Goal: Task Accomplishment & Management: Use online tool/utility

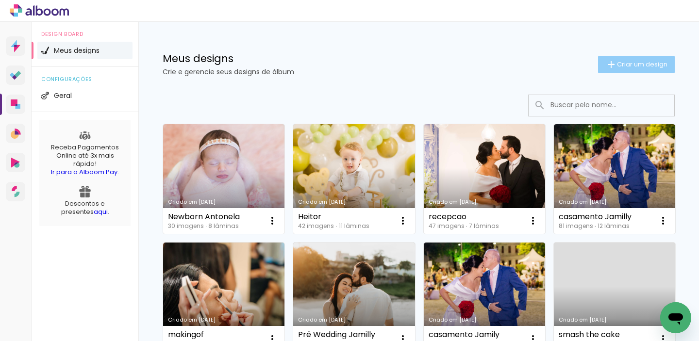
click at [611, 64] on iron-icon at bounding box center [611, 65] width 12 height 12
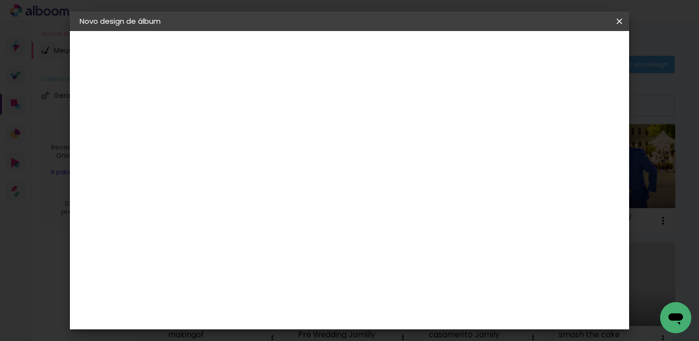
click at [266, 153] on div at bounding box center [238, 130] width 55 height 73
click at [242, 140] on paper-input-container "Título do álbum" at bounding box center [238, 130] width 7 height 25
click at [242, 121] on paper-input-container "Título do álbum" at bounding box center [238, 130] width 7 height 25
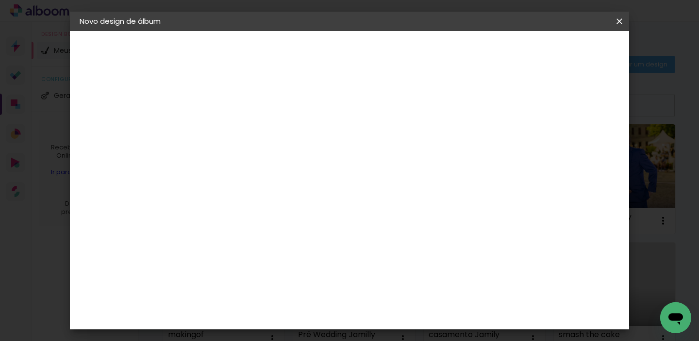
click at [242, 121] on paper-input-container "Título do álbum" at bounding box center [238, 130] width 7 height 25
click at [238, 131] on input at bounding box center [238, 130] width 0 height 15
type input "s"
type input "Smash the cake Murillo"
type paper-input "Smash the cake Murillo"
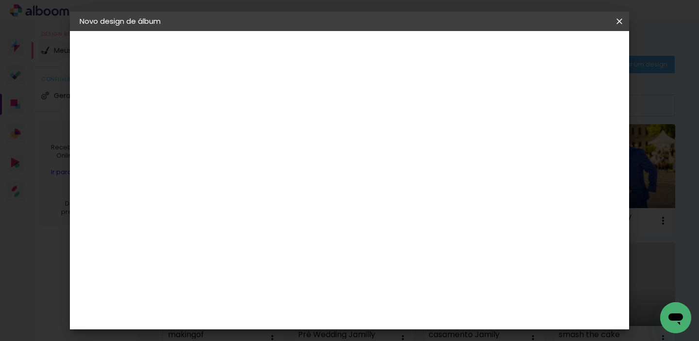
click at [338, 46] on paper-button "Avançar" at bounding box center [314, 51] width 48 height 16
click at [290, 336] on div "Matias Encadernações" at bounding box center [262, 344] width 60 height 16
click at [434, 60] on header "Fornecedor Escolha um fornecedor ou avance com o tamanho livre. Voltar Avançar" at bounding box center [315, 60] width 238 height 58
click at [0, 0] on slot "Avançar" at bounding box center [0, 0] width 0 height 0
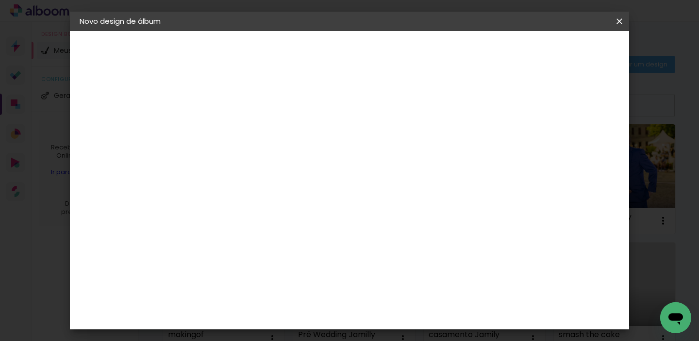
click at [315, 178] on div "Opções disponíveis Panoramico Metálico Panoramico Plus (Fosco ou Brilho) Panora…" at bounding box center [263, 184] width 105 height 181
click at [315, 175] on div "Opções disponíveis Panoramico Metálico Panoramico Plus (Fosco ou Brilho) Panora…" at bounding box center [263, 184] width 105 height 181
click at [276, 162] on input "text" at bounding box center [257, 169] width 38 height 15
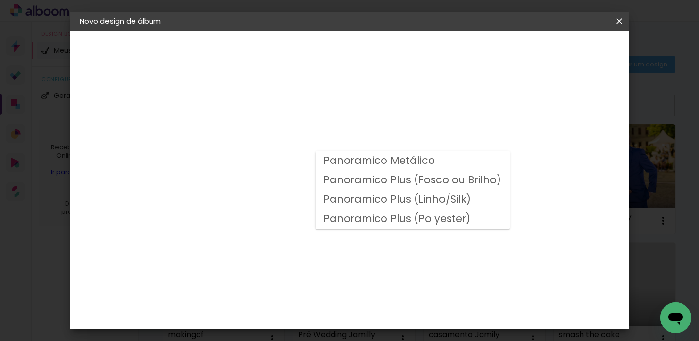
click at [0, 0] on slot "Panoramico Plus (Linho/Silk)" at bounding box center [0, 0] width 0 height 0
type input "Panoramico Plus (Linho/Silk)"
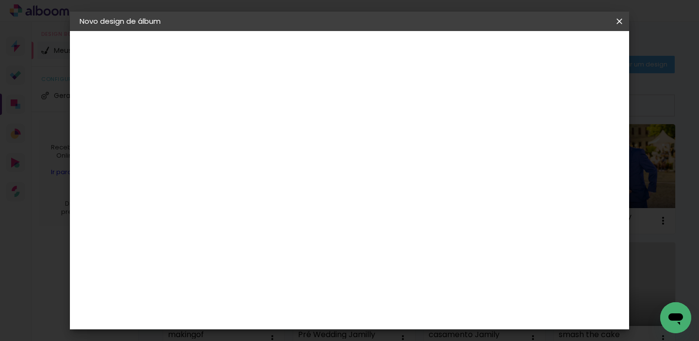
scroll to position [237, 0]
click at [0, 0] on slot "Avançar" at bounding box center [0, 0] width 0 height 0
click at [477, 49] on span "Iniciar design" at bounding box center [455, 51] width 44 height 7
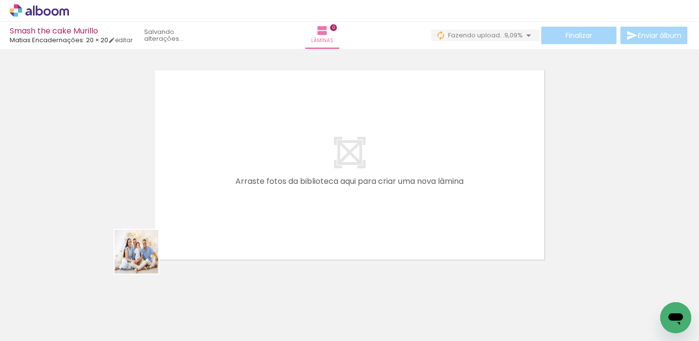
drag, startPoint x: 100, startPoint y: 320, endPoint x: 236, endPoint y: 170, distance: 201.9
click at [236, 170] on quentale-workspace at bounding box center [349, 170] width 699 height 341
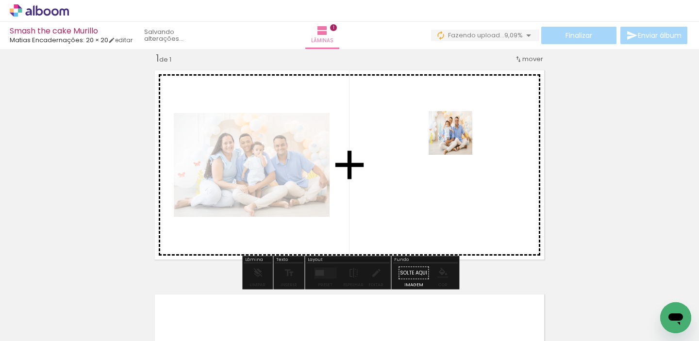
drag, startPoint x: 160, startPoint y: 311, endPoint x: 471, endPoint y: 140, distance: 355.6
click at [471, 140] on quentale-workspace at bounding box center [349, 170] width 699 height 341
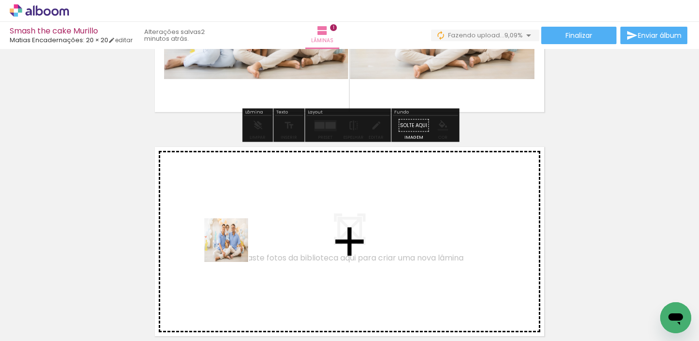
drag, startPoint x: 215, startPoint y: 303, endPoint x: 237, endPoint y: 244, distance: 63.2
click at [237, 244] on quentale-workspace at bounding box center [349, 170] width 699 height 341
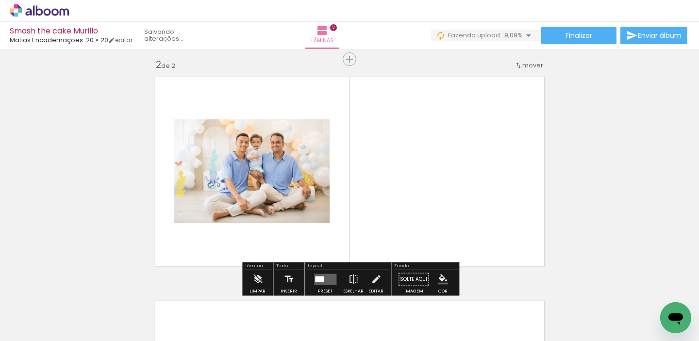
scroll to position [236, 0]
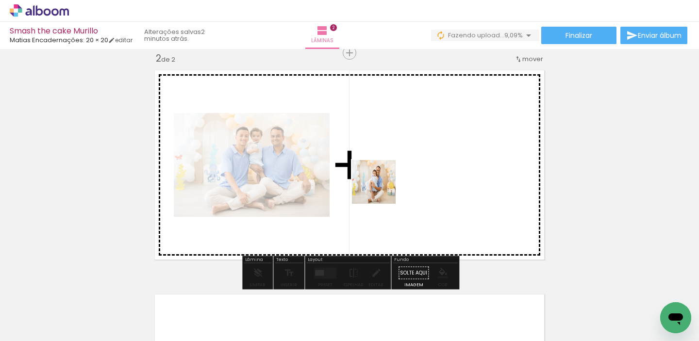
drag, startPoint x: 271, startPoint y: 296, endPoint x: 390, endPoint y: 183, distance: 163.7
click at [390, 183] on quentale-workspace at bounding box center [349, 170] width 699 height 341
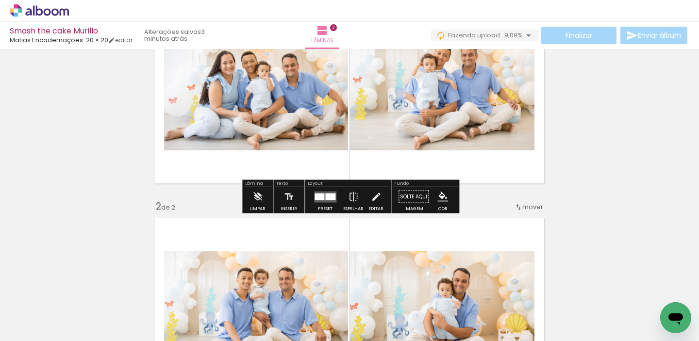
scroll to position [90, 0]
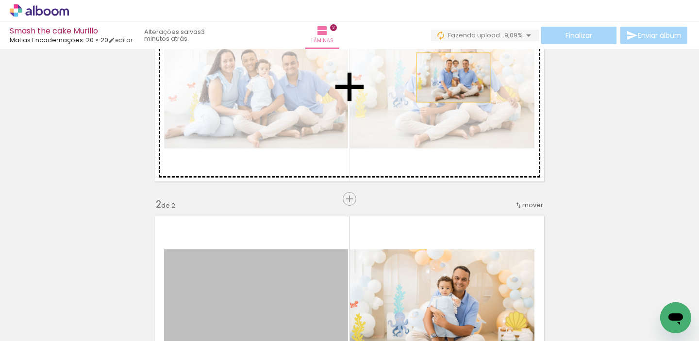
drag, startPoint x: 275, startPoint y: 263, endPoint x: 456, endPoint y: 78, distance: 259.3
click at [456, 78] on div "Inserir lâmina 1 de 2 Inserir lâmina 2 de 2" at bounding box center [349, 298] width 699 height 673
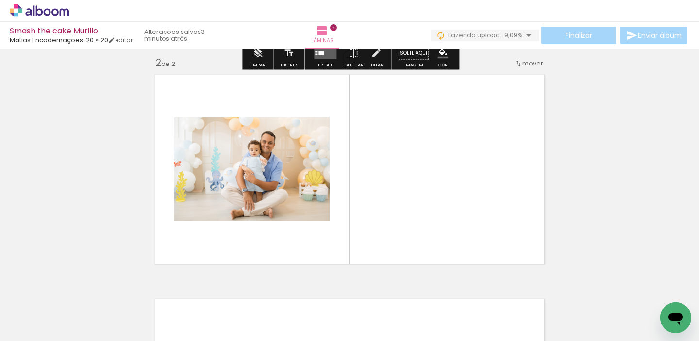
scroll to position [247, 0]
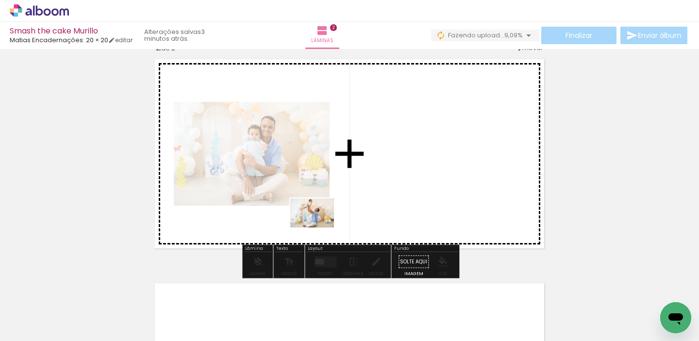
drag, startPoint x: 316, startPoint y: 308, endPoint x: 319, endPoint y: 228, distance: 80.6
click at [319, 228] on quentale-workspace at bounding box center [349, 170] width 699 height 341
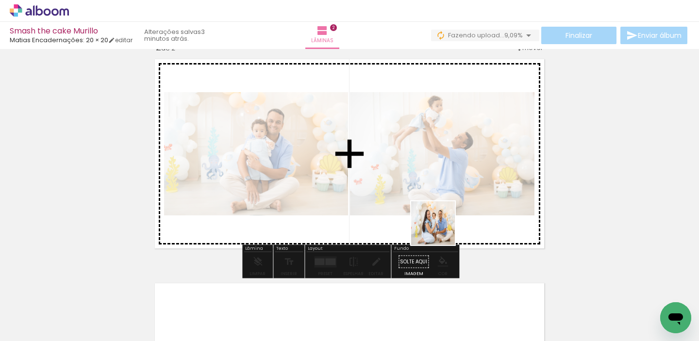
drag, startPoint x: 384, startPoint y: 316, endPoint x: 443, endPoint y: 229, distance: 105.5
click at [443, 229] on quentale-workspace at bounding box center [349, 170] width 699 height 341
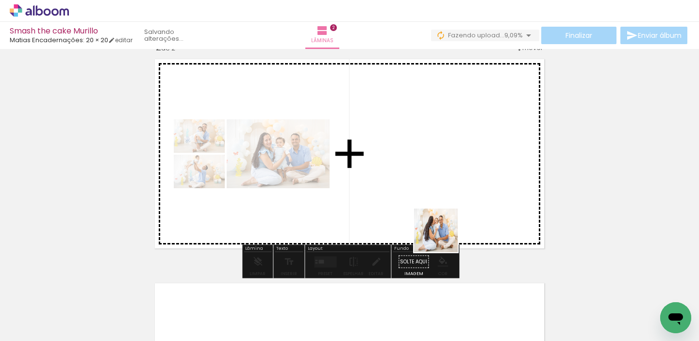
drag, startPoint x: 434, startPoint y: 308, endPoint x: 445, endPoint y: 208, distance: 100.5
click at [445, 208] on quentale-workspace at bounding box center [349, 170] width 699 height 341
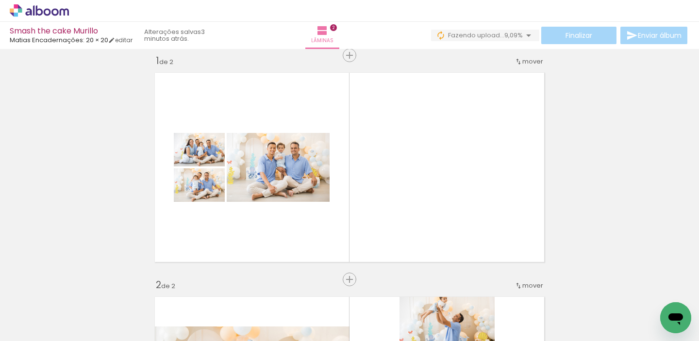
scroll to position [41, 0]
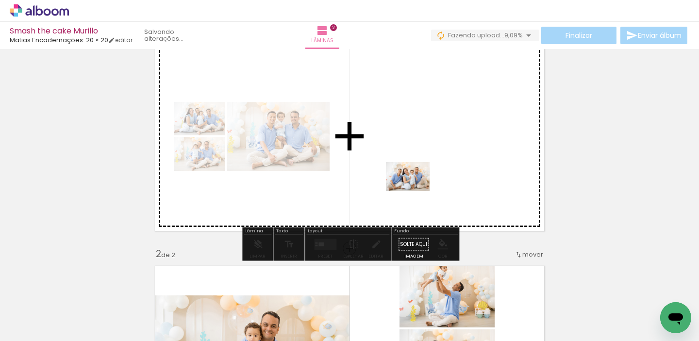
drag, startPoint x: 529, startPoint y: 318, endPoint x: 415, endPoint y: 191, distance: 170.7
click at [415, 191] on quentale-workspace at bounding box center [349, 170] width 699 height 341
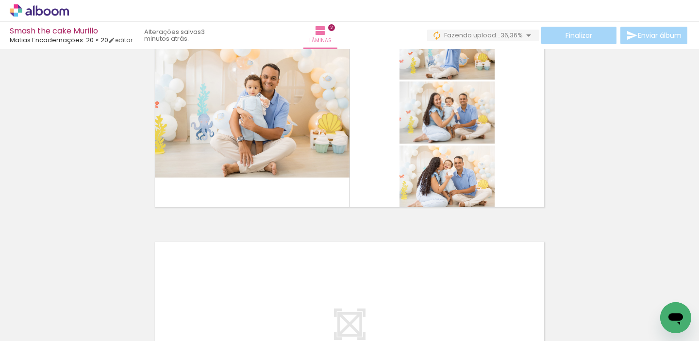
scroll to position [0, 75]
click at [446, 203] on quentale-workspace at bounding box center [349, 170] width 699 height 341
click at [470, 188] on quentale-workspace at bounding box center [349, 170] width 699 height 341
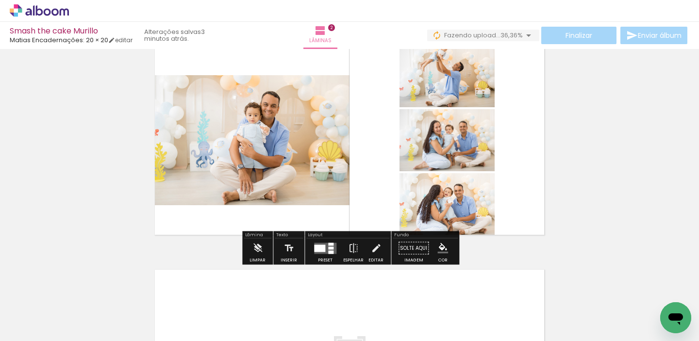
scroll to position [260, 0]
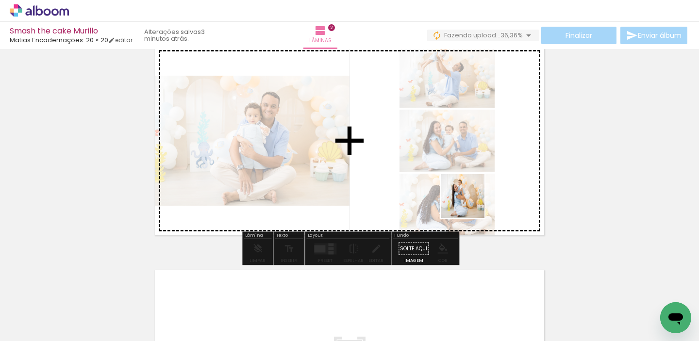
drag, startPoint x: 406, startPoint y: 310, endPoint x: 454, endPoint y: 175, distance: 143.4
click at [454, 175] on quentale-workspace at bounding box center [349, 170] width 699 height 341
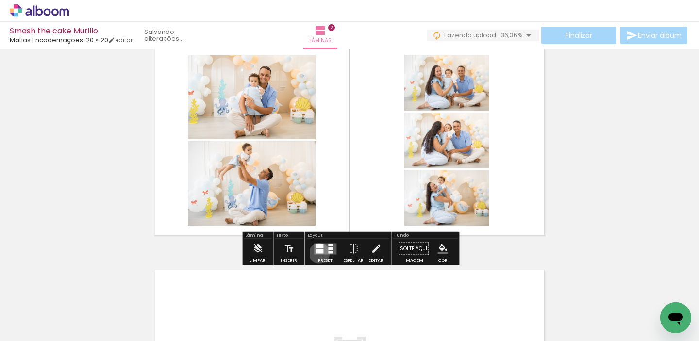
click at [317, 253] on div at bounding box center [319, 251] width 7 height 4
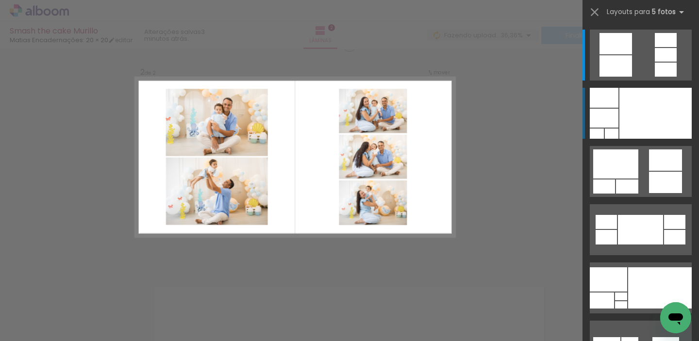
scroll to position [236, 0]
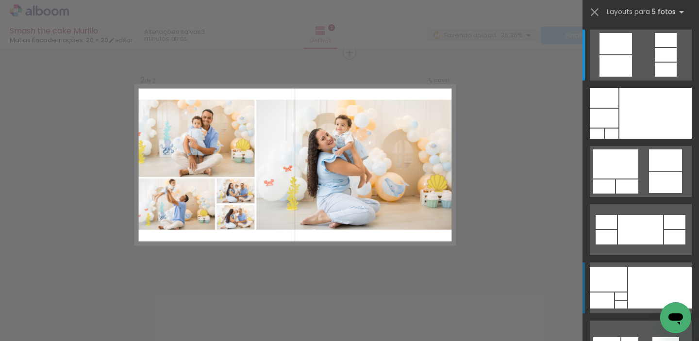
click at [641, 281] on div at bounding box center [660, 287] width 64 height 41
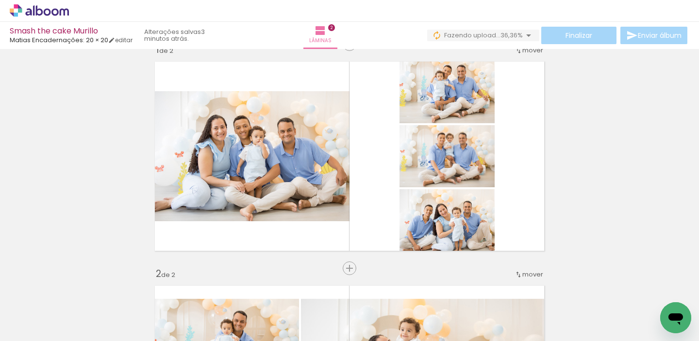
scroll to position [16, 0]
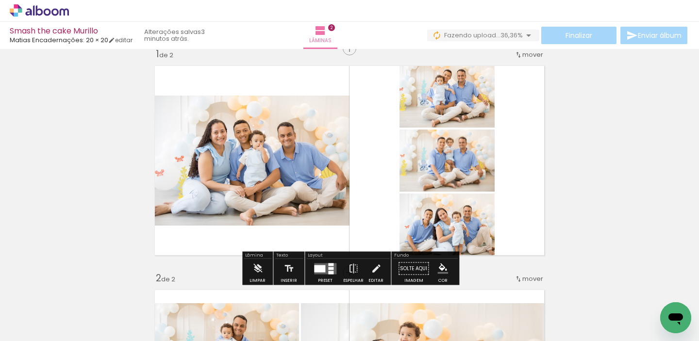
click at [316, 268] on div at bounding box center [319, 268] width 11 height 7
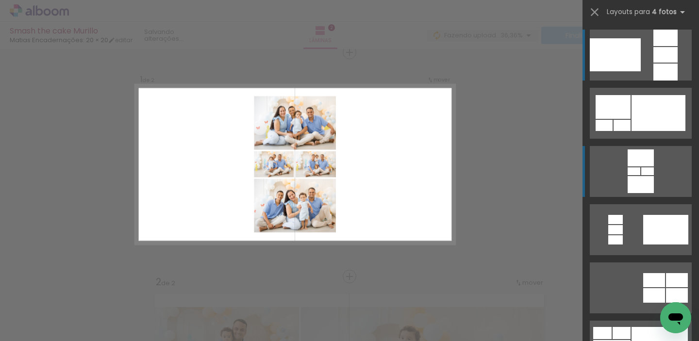
scroll to position [12, 0]
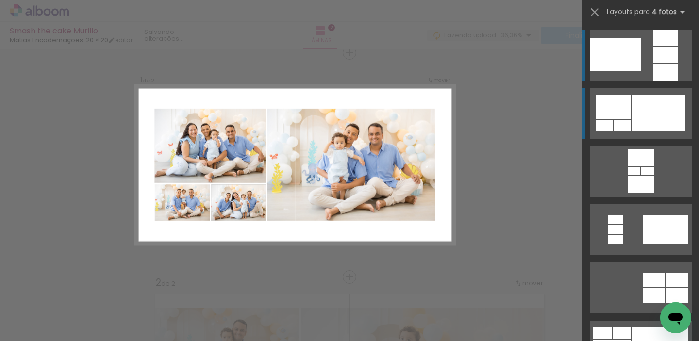
click at [647, 122] on div at bounding box center [658, 113] width 54 height 36
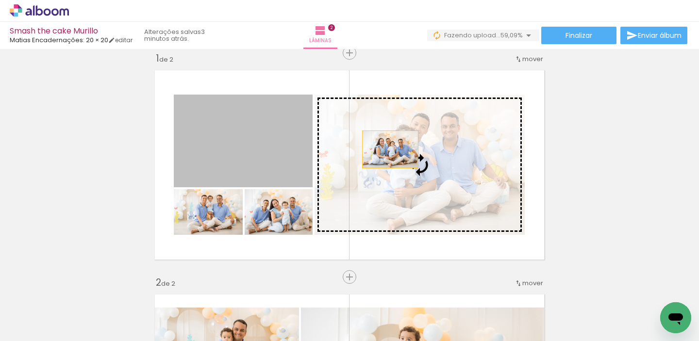
drag, startPoint x: 274, startPoint y: 159, endPoint x: 426, endPoint y: 165, distance: 152.0
click at [0, 0] on slot at bounding box center [0, 0] width 0 height 0
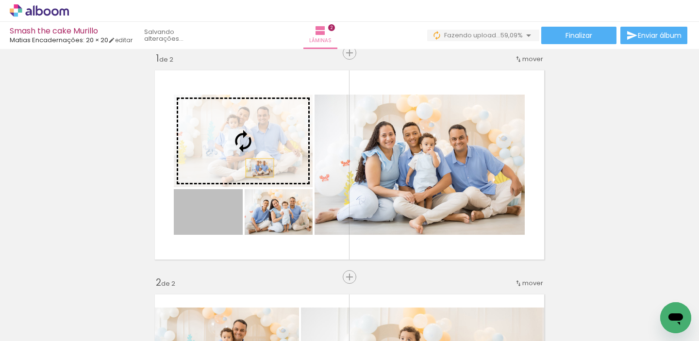
drag, startPoint x: 215, startPoint y: 229, endPoint x: 264, endPoint y: 162, distance: 83.3
click at [0, 0] on slot at bounding box center [0, 0] width 0 height 0
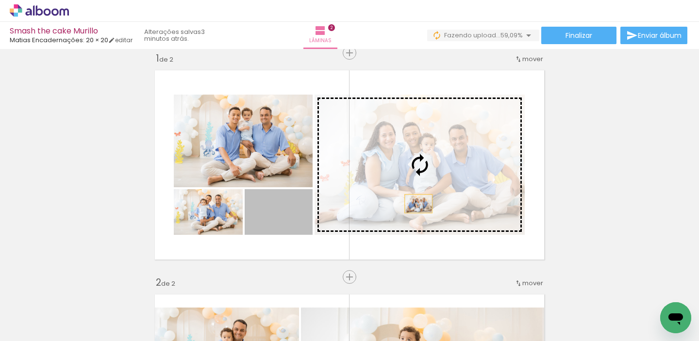
drag, startPoint x: 307, startPoint y: 226, endPoint x: 429, endPoint y: 204, distance: 124.2
click at [0, 0] on slot at bounding box center [0, 0] width 0 height 0
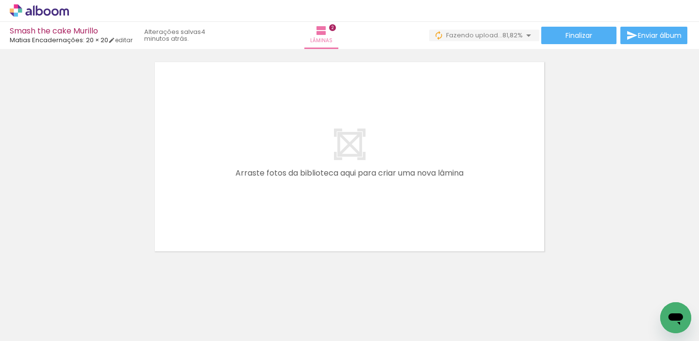
scroll to position [459, 0]
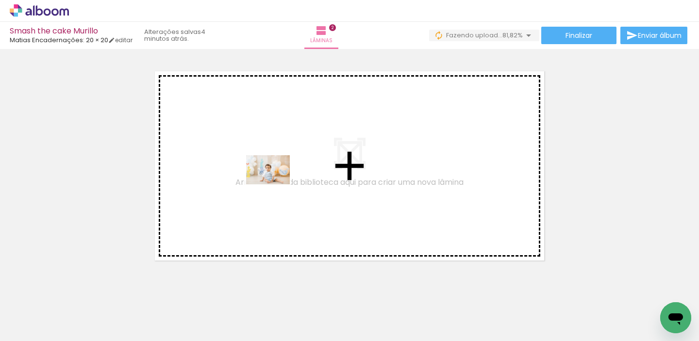
drag, startPoint x: 515, startPoint y: 315, endPoint x: 263, endPoint y: 183, distance: 284.5
click at [263, 183] on quentale-workspace at bounding box center [349, 170] width 699 height 341
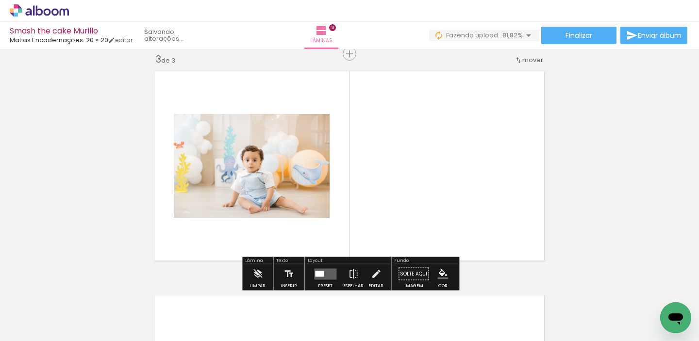
scroll to position [460, 0]
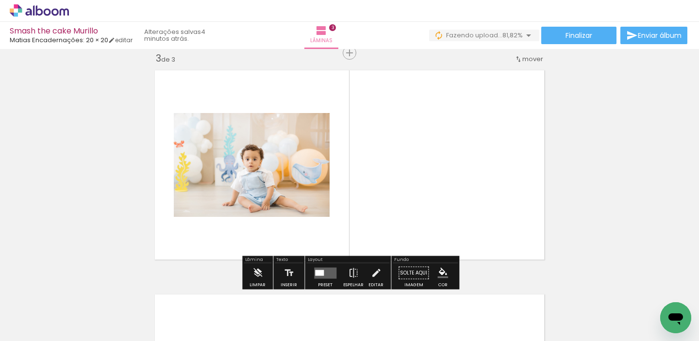
drag, startPoint x: 568, startPoint y: 319, endPoint x: 557, endPoint y: 286, distance: 35.1
click at [439, 228] on quentale-workspace at bounding box center [349, 170] width 699 height 341
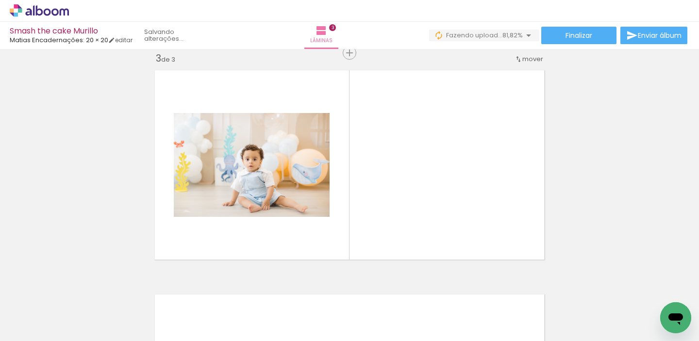
scroll to position [0, 239]
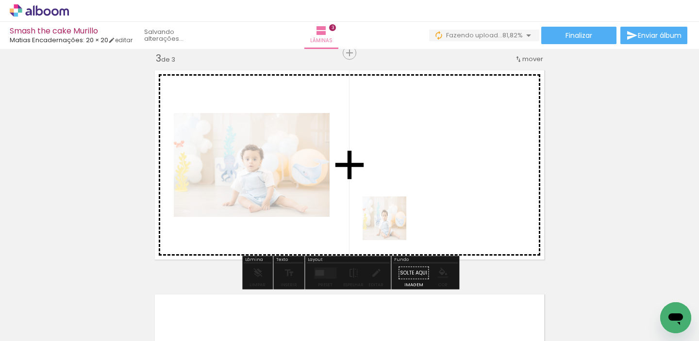
drag, startPoint x: 345, startPoint y: 318, endPoint x: 399, endPoint y: 213, distance: 117.4
click at [399, 213] on quentale-workspace at bounding box center [349, 170] width 699 height 341
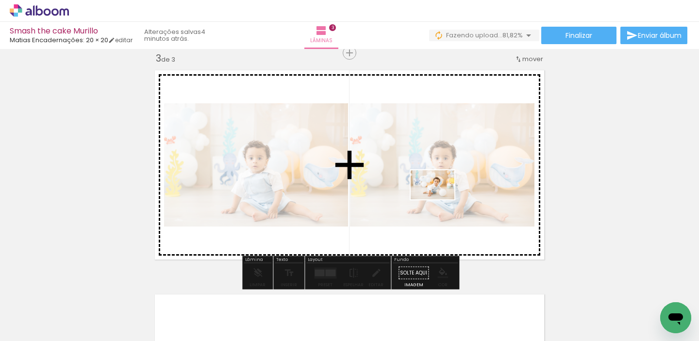
drag, startPoint x: 406, startPoint y: 320, endPoint x: 439, endPoint y: 199, distance: 125.0
click at [439, 199] on quentale-workspace at bounding box center [349, 170] width 699 height 341
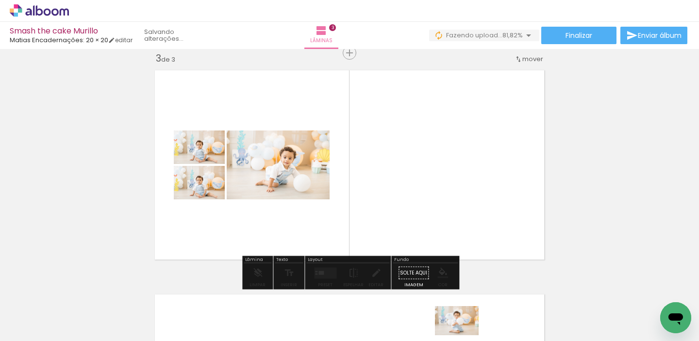
drag, startPoint x: 456, startPoint y: 319, endPoint x: 463, endPoint y: 336, distance: 18.7
click at [80, 336] on iron-horizontal-list at bounding box center [69, 310] width 19 height 61
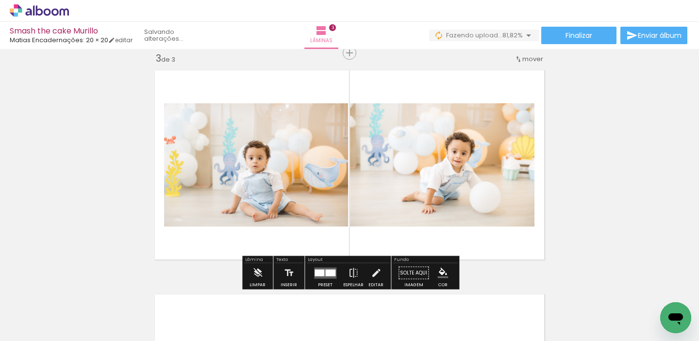
drag, startPoint x: 188, startPoint y: 184, endPoint x: 347, endPoint y: 313, distance: 205.2
click at [347, 313] on quentale-workspace at bounding box center [349, 170] width 699 height 341
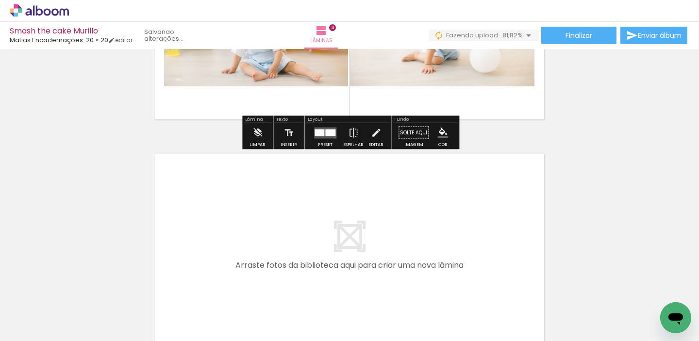
scroll to position [0, 412]
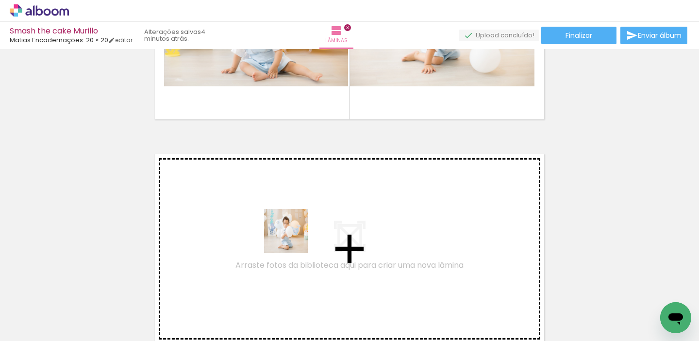
drag, startPoint x: 293, startPoint y: 310, endPoint x: 293, endPoint y: 226, distance: 84.4
click at [293, 226] on quentale-workspace at bounding box center [349, 170] width 699 height 341
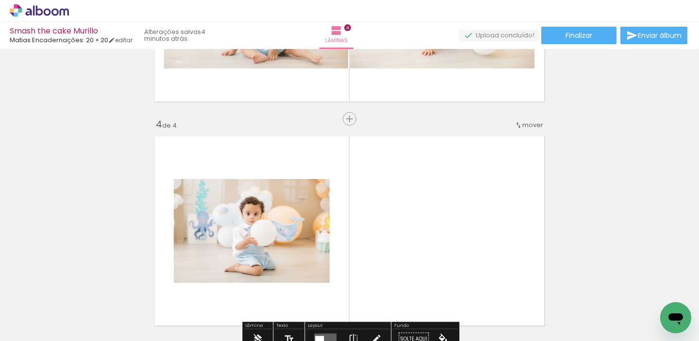
scroll to position [684, 0]
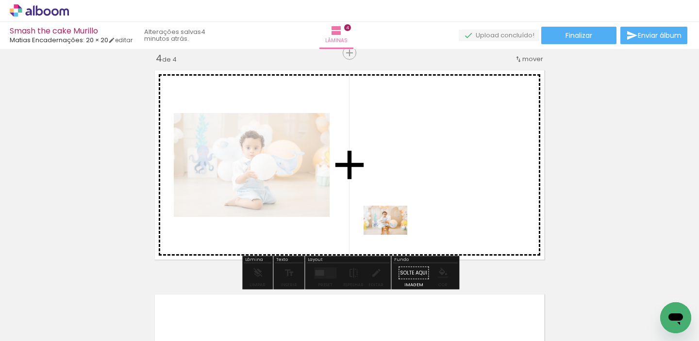
drag, startPoint x: 347, startPoint y: 315, endPoint x: 394, endPoint y: 232, distance: 95.8
click at [394, 232] on quentale-workspace at bounding box center [349, 170] width 699 height 341
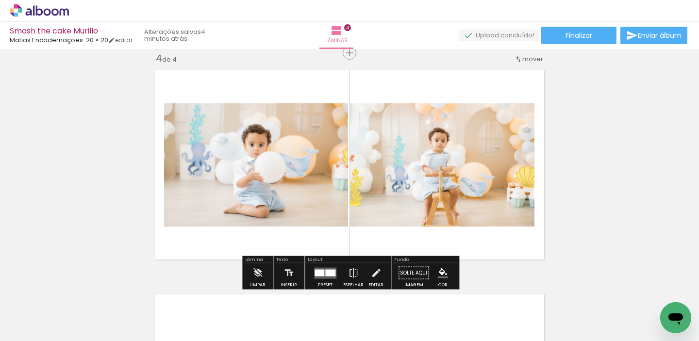
scroll to position [0, 569]
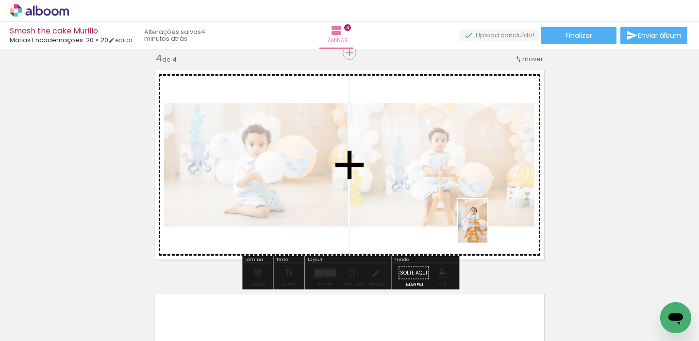
click at [487, 228] on quentale-workspace at bounding box center [349, 170] width 699 height 341
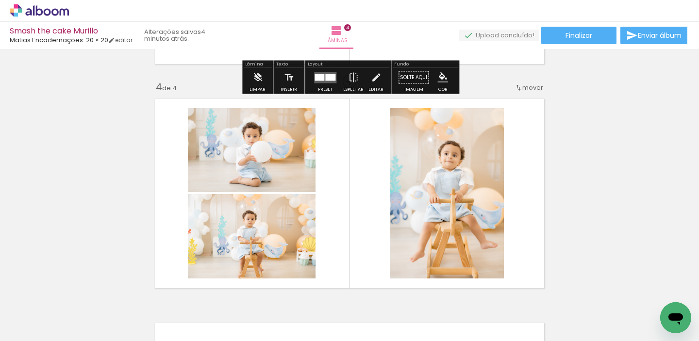
scroll to position [659, 0]
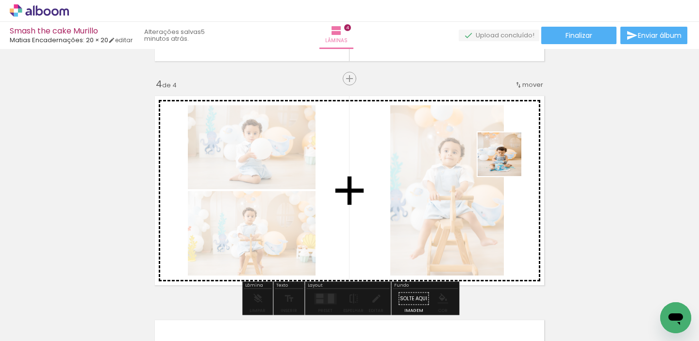
drag, startPoint x: 669, startPoint y: 291, endPoint x: 503, endPoint y: 159, distance: 212.0
click at [503, 159] on quentale-workspace at bounding box center [349, 170] width 699 height 341
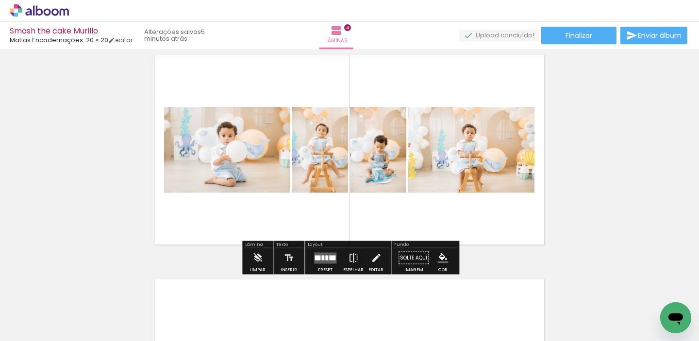
scroll to position [701, 0]
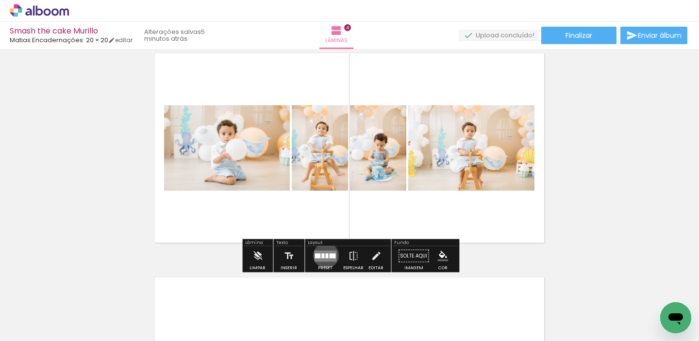
click at [325, 255] on div at bounding box center [326, 255] width 3 height 5
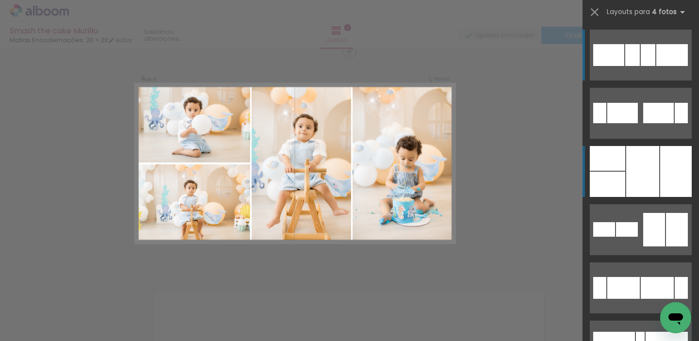
click at [637, 172] on div at bounding box center [642, 171] width 33 height 51
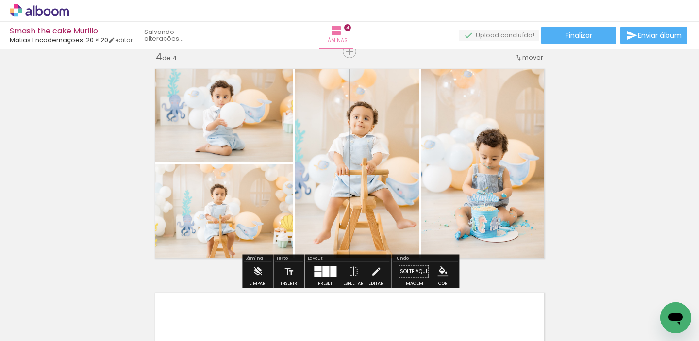
scroll to position [684, 0]
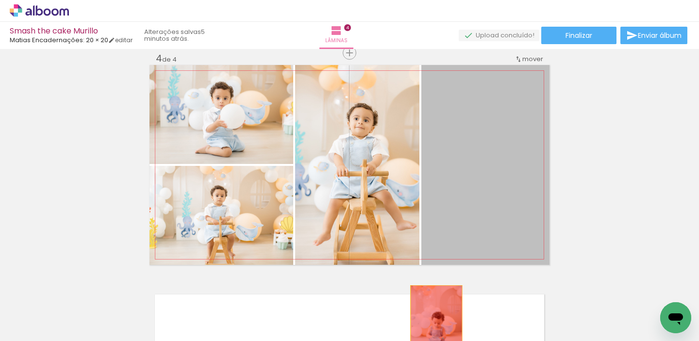
drag, startPoint x: 478, startPoint y: 191, endPoint x: 436, endPoint y: 325, distance: 141.3
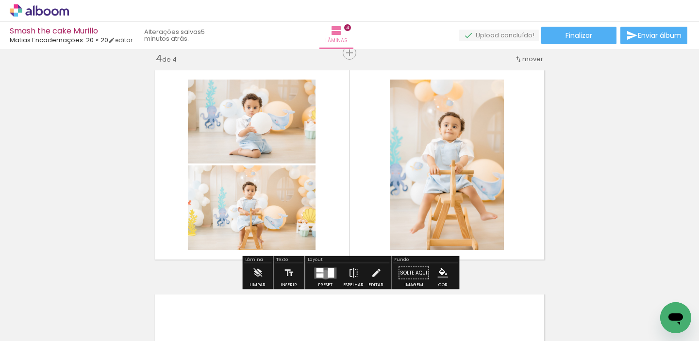
click at [323, 275] on quentale-layouter at bounding box center [325, 272] width 22 height 11
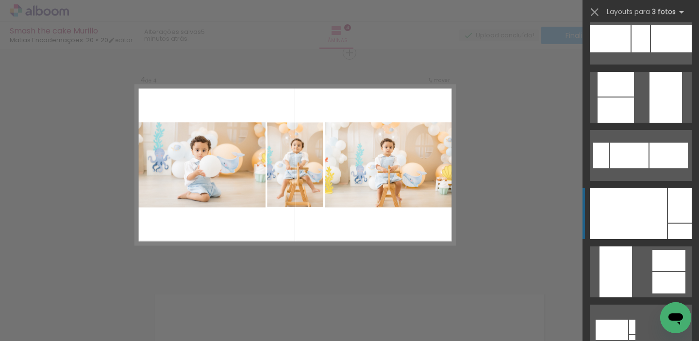
scroll to position [320, 0]
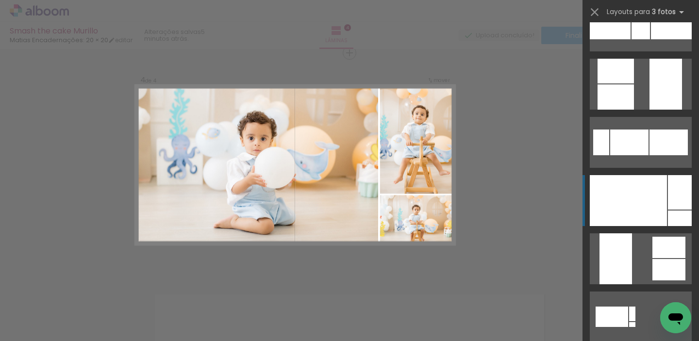
click at [645, 185] on div at bounding box center [627, 200] width 77 height 51
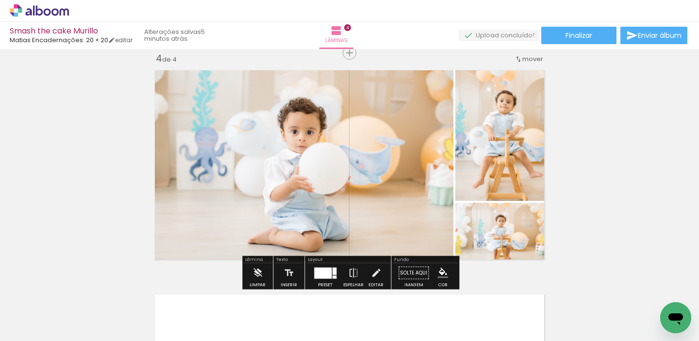
scroll to position [0, 426]
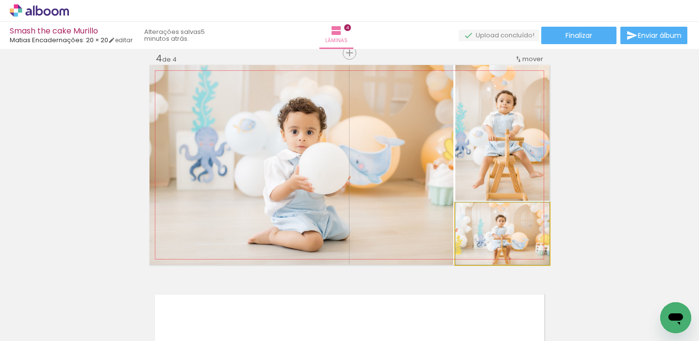
drag, startPoint x: 521, startPoint y: 255, endPoint x: 403, endPoint y: 221, distance: 123.6
click at [0, 0] on slot at bounding box center [0, 0] width 0 height 0
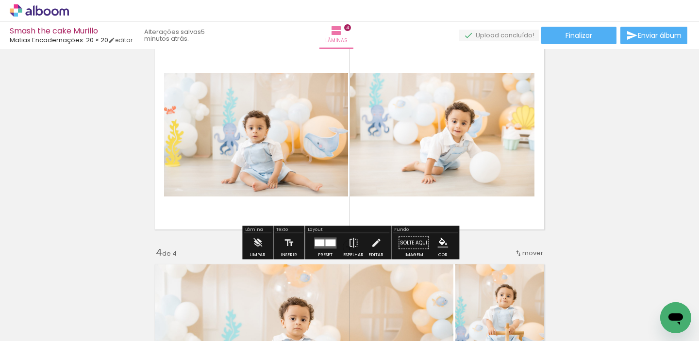
scroll to position [492, 0]
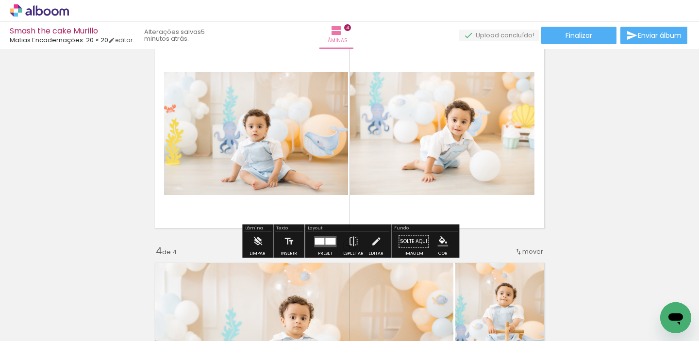
click at [314, 248] on div at bounding box center [325, 241] width 26 height 19
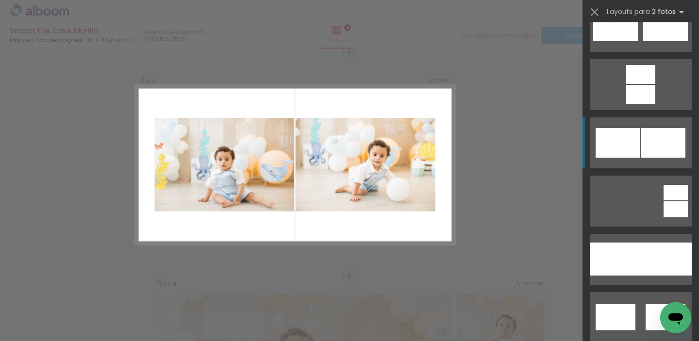
scroll to position [444, 0]
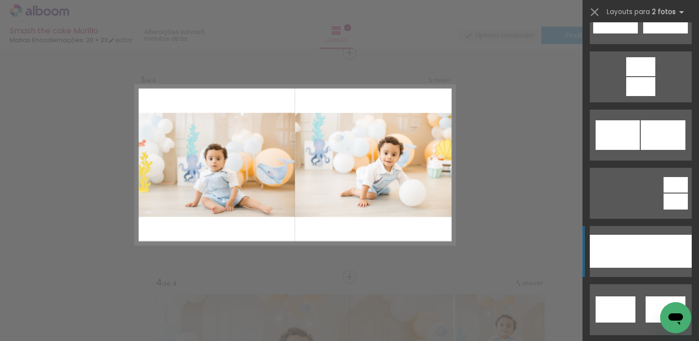
click at [639, 249] on div at bounding box center [614, 251] width 51 height 33
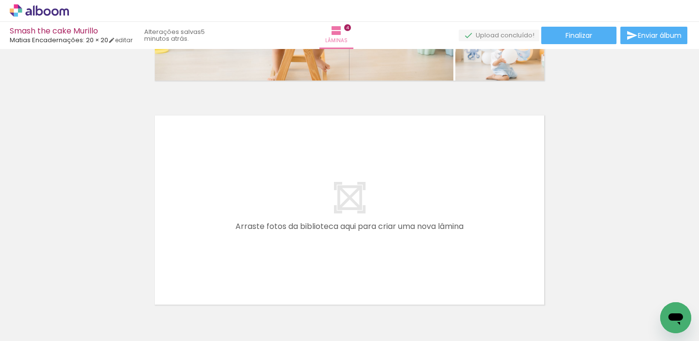
scroll to position [854, 0]
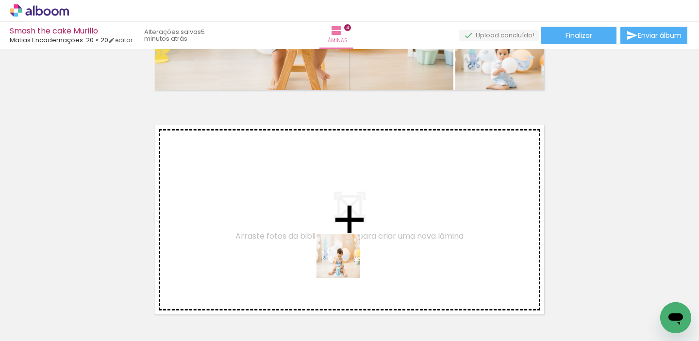
drag, startPoint x: 352, startPoint y: 308, endPoint x: 326, endPoint y: 192, distance: 119.2
click at [326, 192] on quentale-workspace at bounding box center [349, 170] width 699 height 341
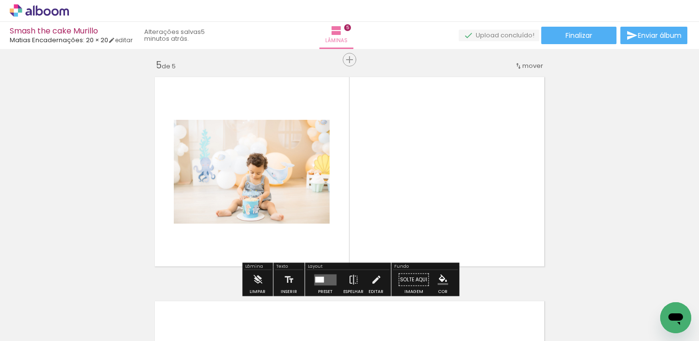
scroll to position [909, 0]
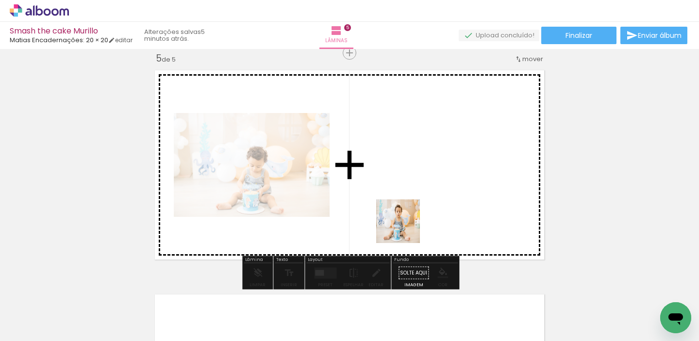
drag, startPoint x: 405, startPoint y: 311, endPoint x: 405, endPoint y: 219, distance: 92.6
click at [405, 219] on quentale-workspace at bounding box center [349, 170] width 699 height 341
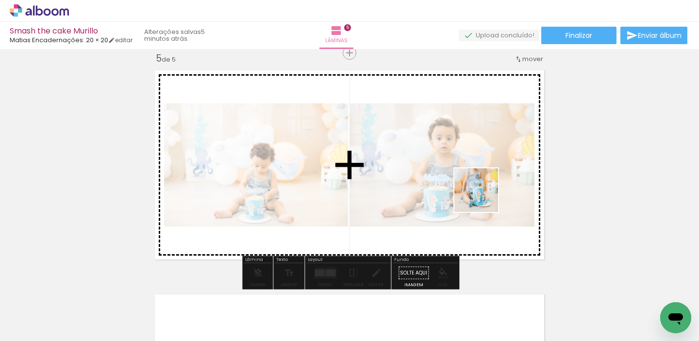
drag, startPoint x: 465, startPoint y: 309, endPoint x: 484, endPoint y: 194, distance: 116.1
click at [484, 194] on quentale-workspace at bounding box center [349, 170] width 699 height 341
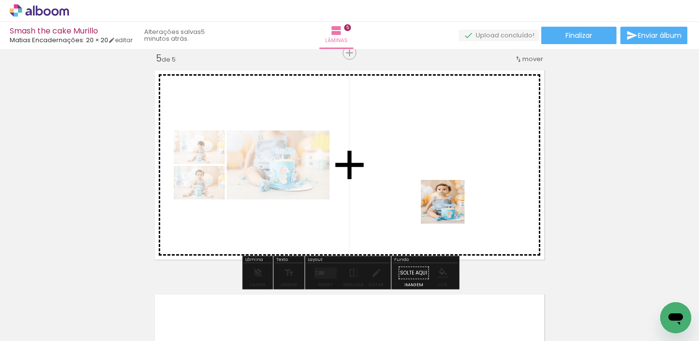
drag, startPoint x: 501, startPoint y: 307, endPoint x: 440, endPoint y: 198, distance: 124.7
click at [440, 198] on quentale-workspace at bounding box center [349, 170] width 699 height 341
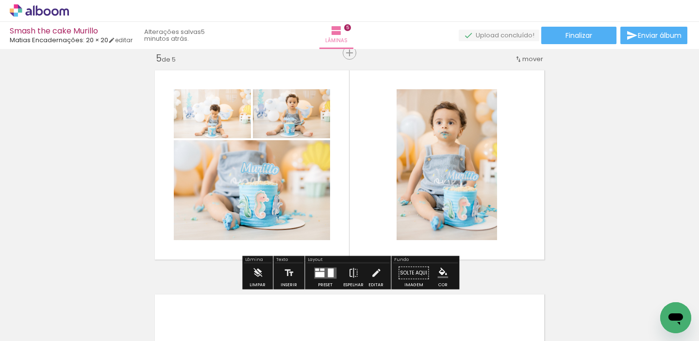
scroll to position [0, 569]
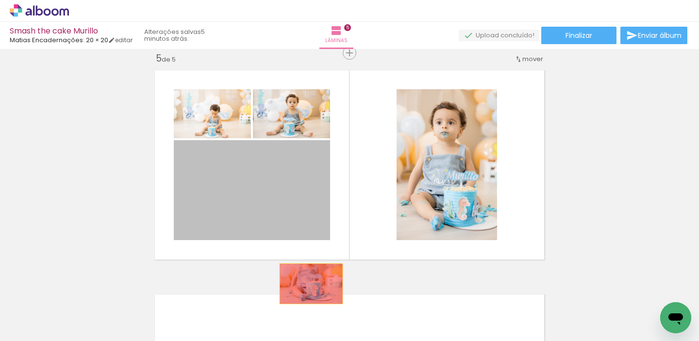
drag, startPoint x: 300, startPoint y: 196, endPoint x: 311, endPoint y: 284, distance: 88.9
click at [311, 284] on quentale-workspace at bounding box center [349, 170] width 699 height 341
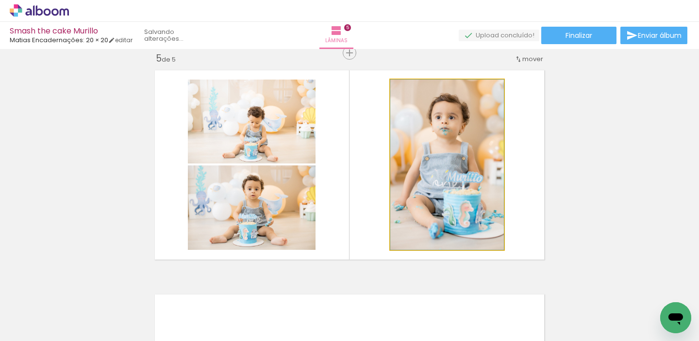
drag, startPoint x: 426, startPoint y: 184, endPoint x: 426, endPoint y: 235, distance: 50.4
click at [426, 216] on div at bounding box center [447, 165] width 114 height 170
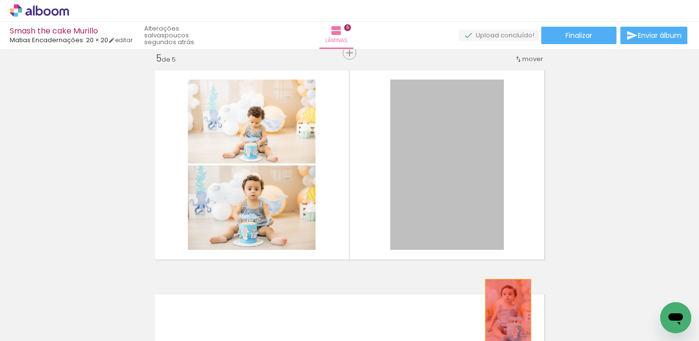
drag, startPoint x: 429, startPoint y: 185, endPoint x: 508, endPoint y: 313, distance: 150.7
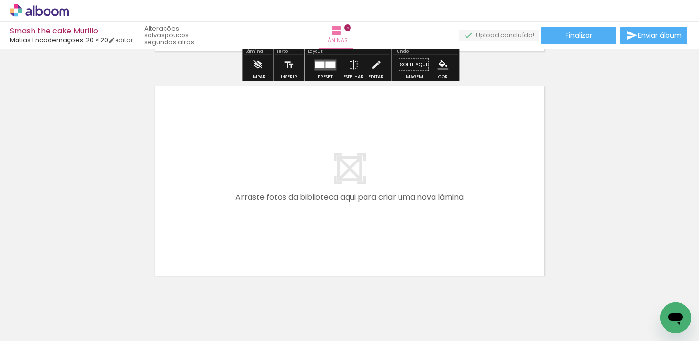
scroll to position [1122, 0]
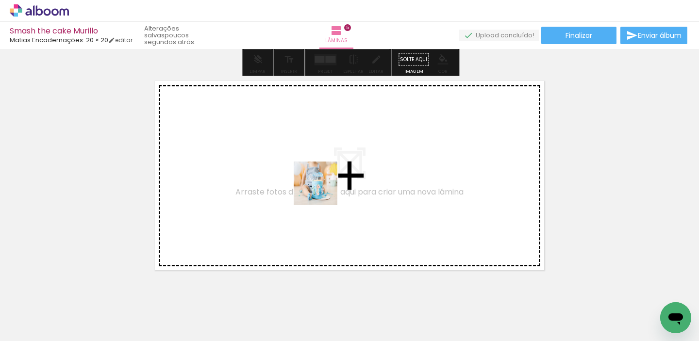
drag, startPoint x: 342, startPoint y: 314, endPoint x: 318, endPoint y: 180, distance: 136.1
click at [318, 180] on quentale-workspace at bounding box center [349, 170] width 699 height 341
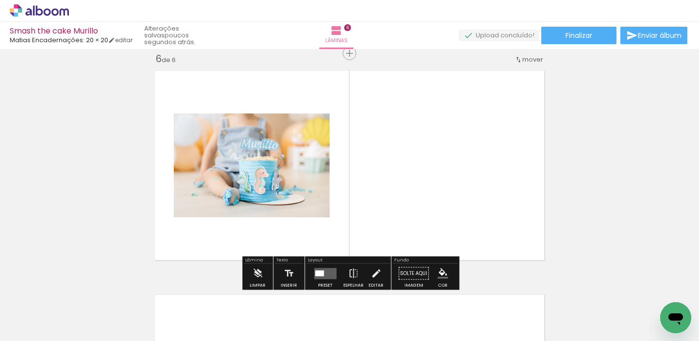
scroll to position [1133, 0]
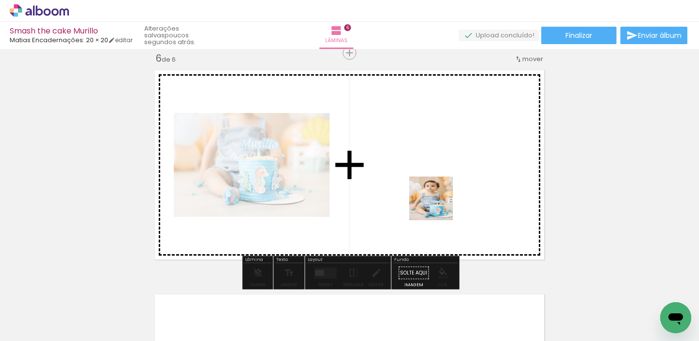
drag, startPoint x: 410, startPoint y: 317, endPoint x: 438, endPoint y: 205, distance: 115.4
click at [438, 205] on quentale-workspace at bounding box center [349, 170] width 699 height 341
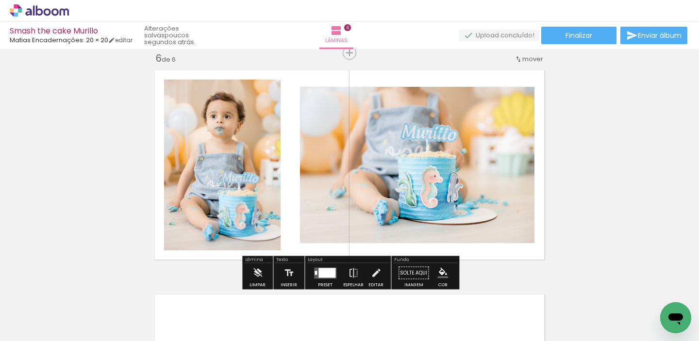
scroll to position [0, 0]
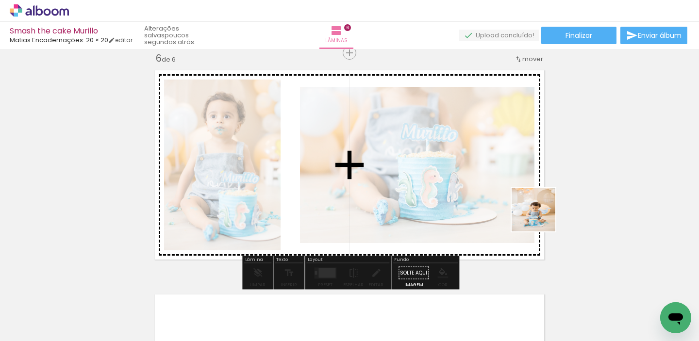
drag, startPoint x: 671, startPoint y: 296, endPoint x: 532, endPoint y: 217, distance: 159.7
click at [532, 217] on quentale-workspace at bounding box center [349, 170] width 699 height 341
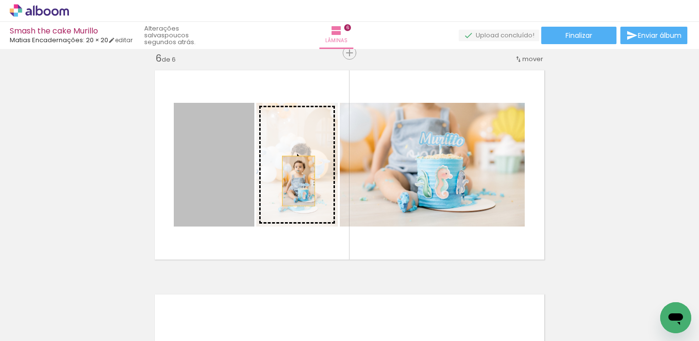
drag, startPoint x: 205, startPoint y: 184, endPoint x: 298, endPoint y: 181, distance: 93.2
click at [0, 0] on slot at bounding box center [0, 0] width 0 height 0
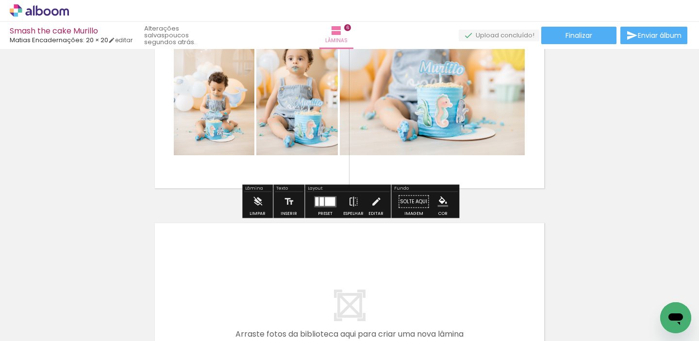
scroll to position [1209, 0]
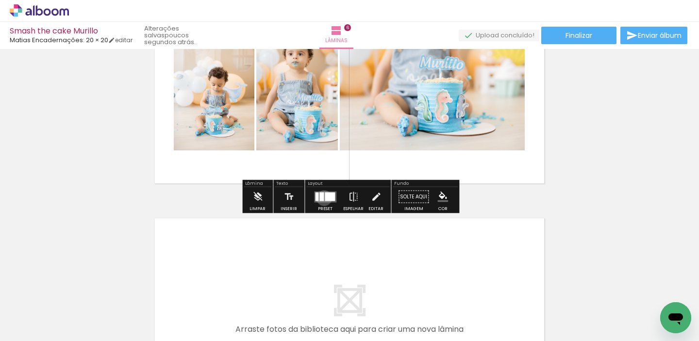
click at [322, 197] on div at bounding box center [321, 196] width 4 height 9
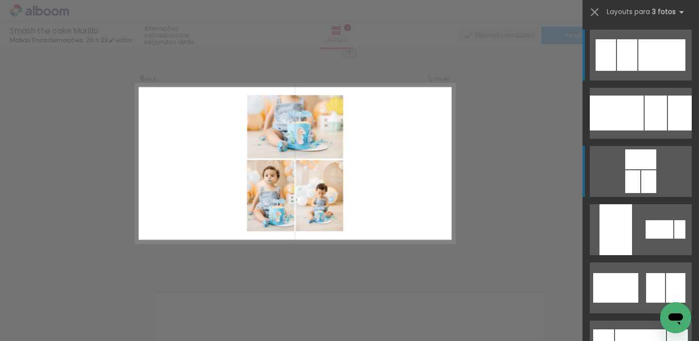
scroll to position [1133, 0]
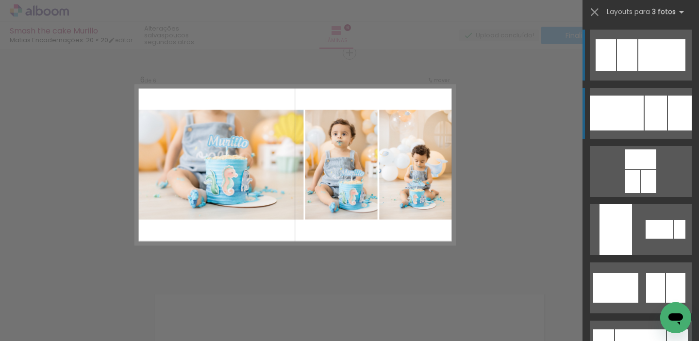
click at [659, 122] on div at bounding box center [655, 113] width 22 height 35
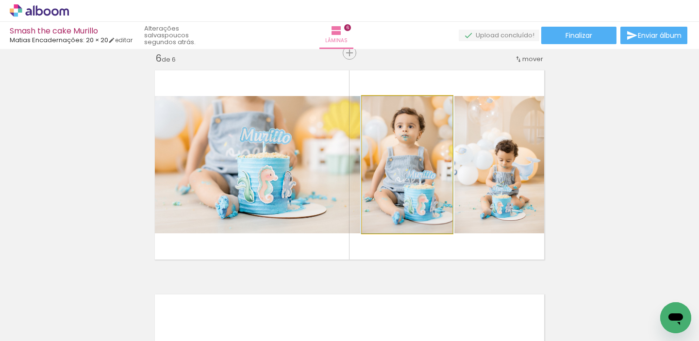
drag, startPoint x: 439, startPoint y: 175, endPoint x: 503, endPoint y: 163, distance: 64.5
click at [0, 0] on slot at bounding box center [0, 0] width 0 height 0
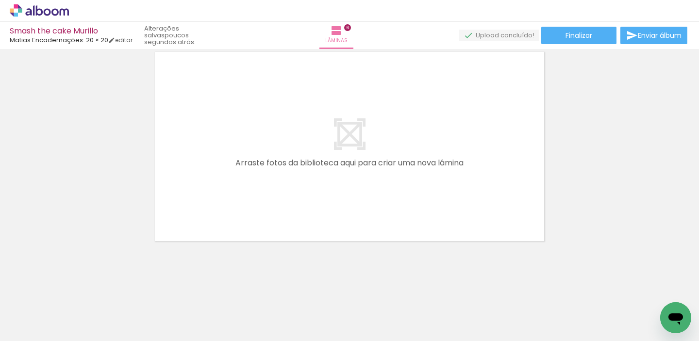
scroll to position [1375, 0]
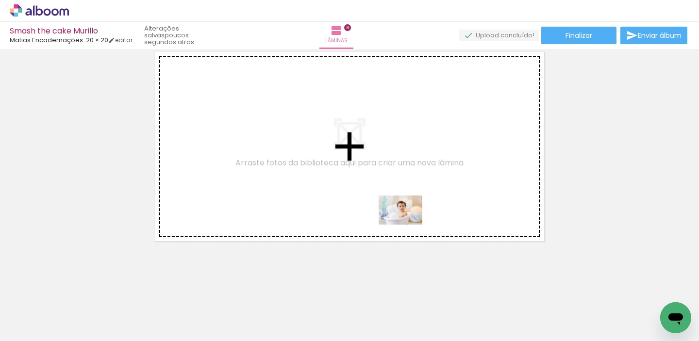
drag, startPoint x: 454, startPoint y: 323, endPoint x: 407, endPoint y: 219, distance: 113.3
click at [407, 219] on quentale-workspace at bounding box center [349, 170] width 699 height 341
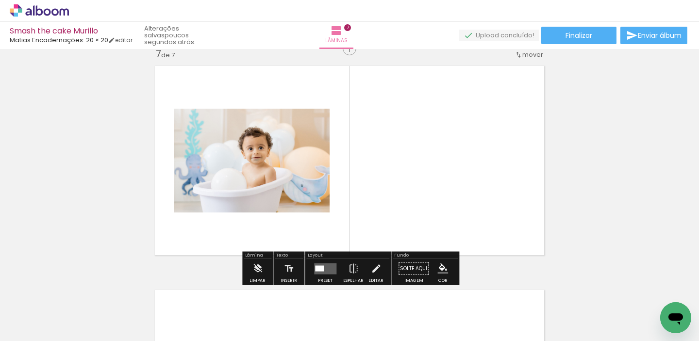
scroll to position [1357, 0]
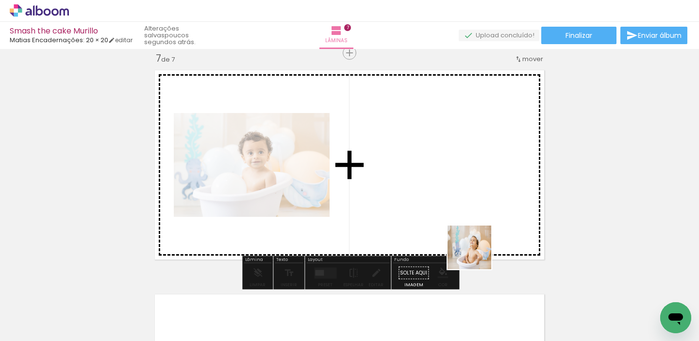
drag, startPoint x: 512, startPoint y: 312, endPoint x: 460, endPoint y: 212, distance: 112.2
click at [460, 212] on quentale-workspace at bounding box center [349, 170] width 699 height 341
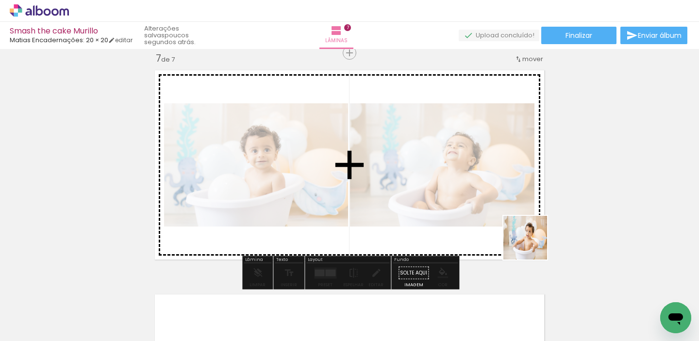
drag, startPoint x: 567, startPoint y: 308, endPoint x: 502, endPoint y: 219, distance: 109.6
click at [502, 219] on quentale-workspace at bounding box center [349, 170] width 699 height 341
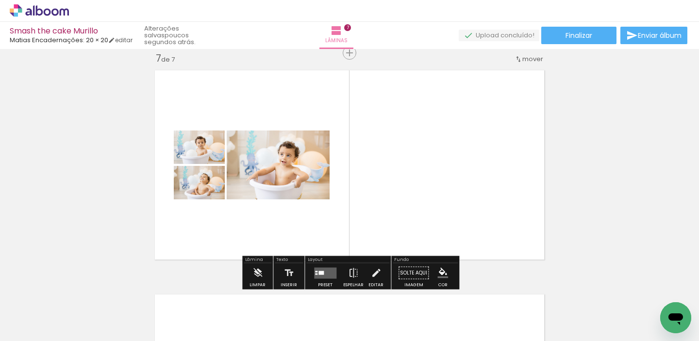
scroll to position [0, 569]
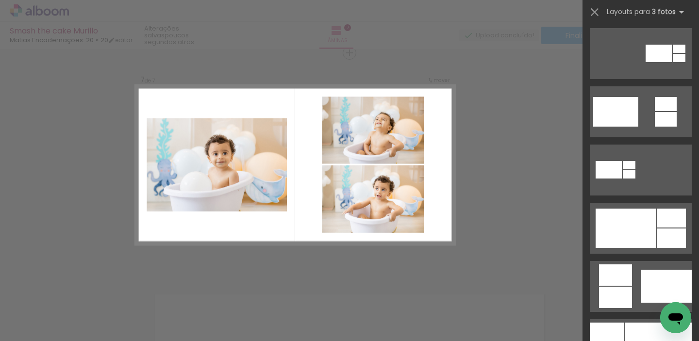
scroll to position [357, 0]
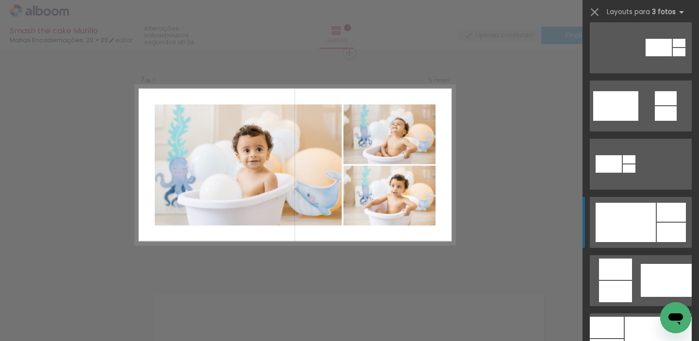
click at [649, 224] on div at bounding box center [625, 222] width 60 height 39
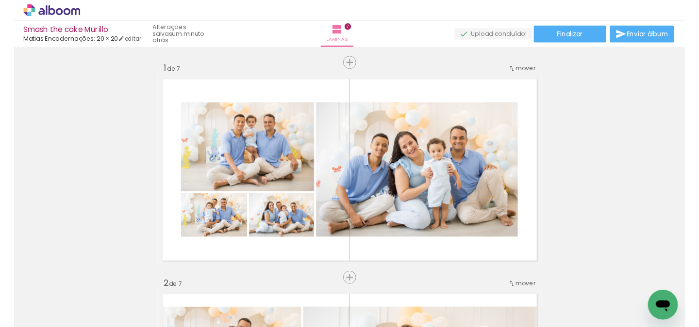
scroll to position [0, 0]
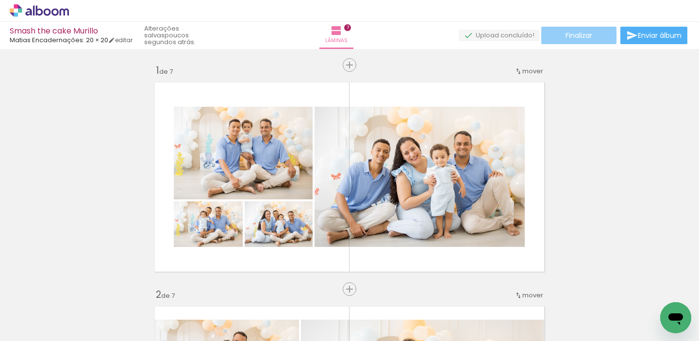
click at [595, 36] on paper-button "Finalizar" at bounding box center [578, 35] width 75 height 17
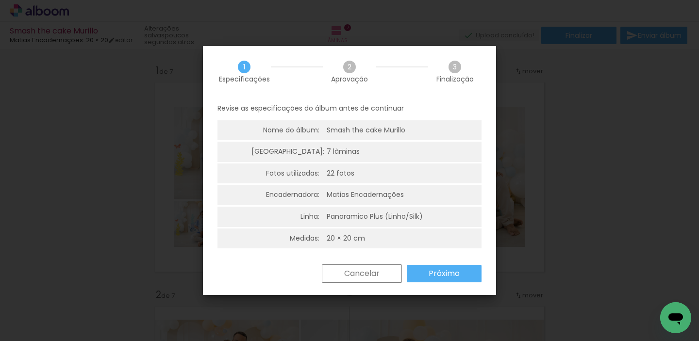
click at [0, 0] on slot "Próximo" at bounding box center [0, 0] width 0 height 0
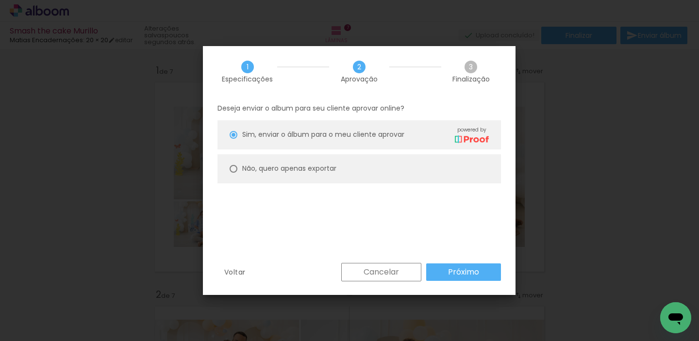
click at [0, 0] on slot "Não, quero apenas exportar" at bounding box center [0, 0] width 0 height 0
type paper-radio-button "on"
click at [481, 277] on paper-button "Próximo" at bounding box center [463, 271] width 75 height 17
type input "Alta, 300 DPI"
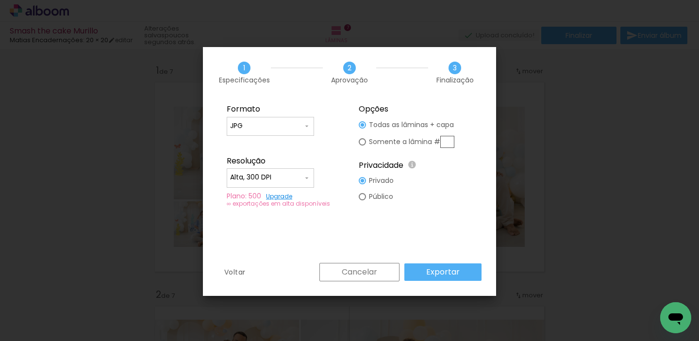
click at [470, 280] on paper-button "Exportar" at bounding box center [442, 271] width 77 height 17
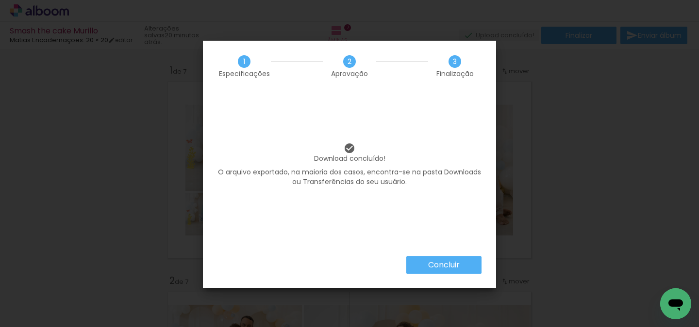
click at [0, 0] on slot "Concluir" at bounding box center [0, 0] width 0 height 0
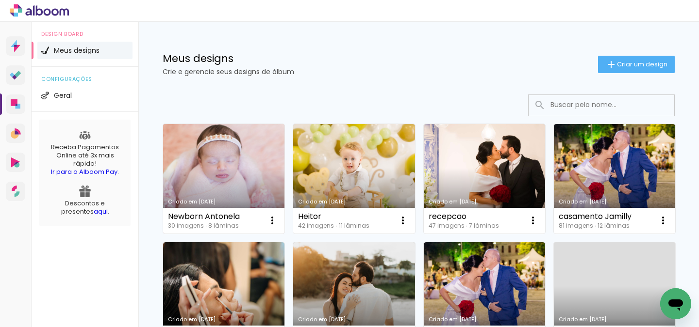
click at [218, 166] on link "Criado em [DATE]" at bounding box center [223, 179] width 121 height 110
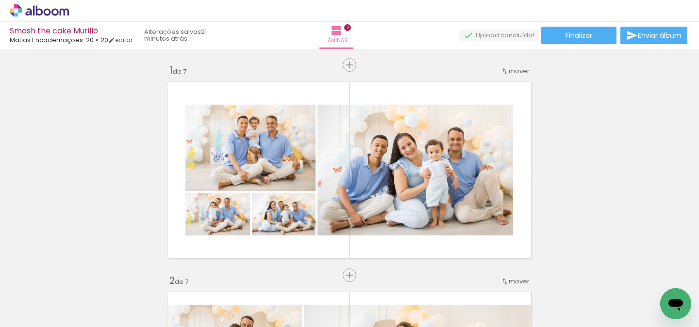
click at [52, 15] on icon at bounding box center [39, 10] width 59 height 13
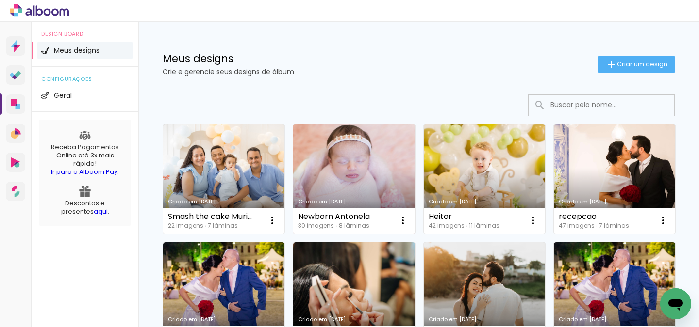
click at [333, 168] on link "Criado em [DATE]" at bounding box center [353, 179] width 121 height 110
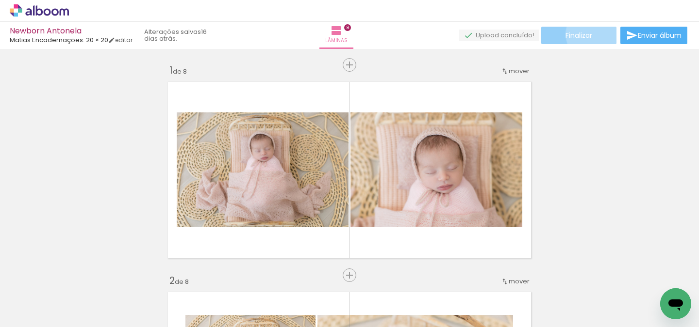
click at [591, 34] on paper-button "Finalizar" at bounding box center [578, 35] width 75 height 17
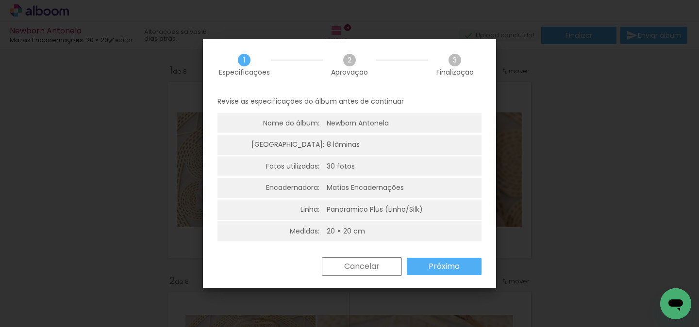
click at [0, 0] on slot "Próximo" at bounding box center [0, 0] width 0 height 0
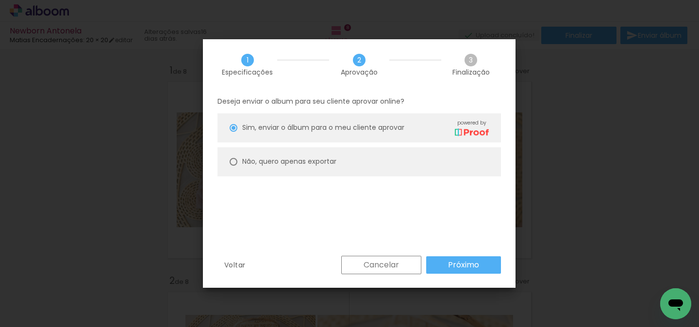
click at [0, 0] on slot "Não, quero apenas exportar" at bounding box center [0, 0] width 0 height 0
type paper-radio-button "on"
click at [482, 265] on paper-button "Próximo" at bounding box center [463, 265] width 75 height 17
type input "Alta, 300 DPI"
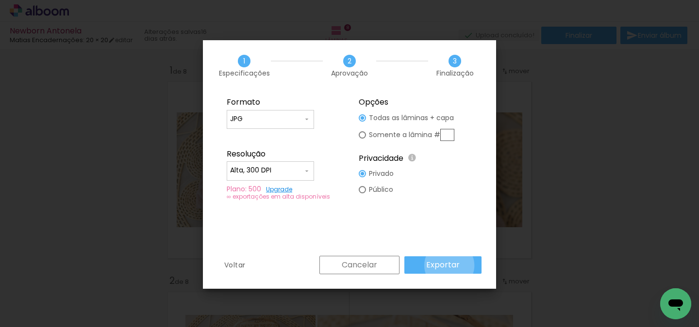
click at [0, 0] on slot "Exportar" at bounding box center [0, 0] width 0 height 0
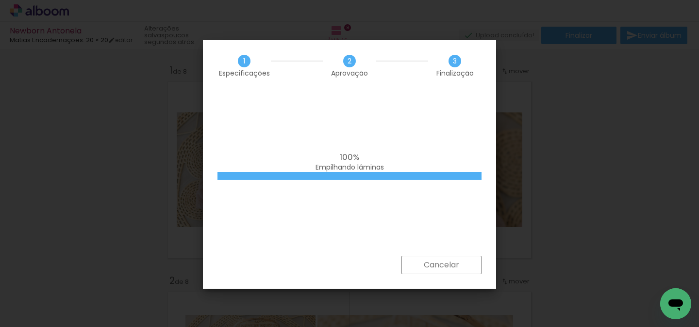
click at [447, 212] on div "100% Empilhando lâminas" at bounding box center [349, 173] width 293 height 165
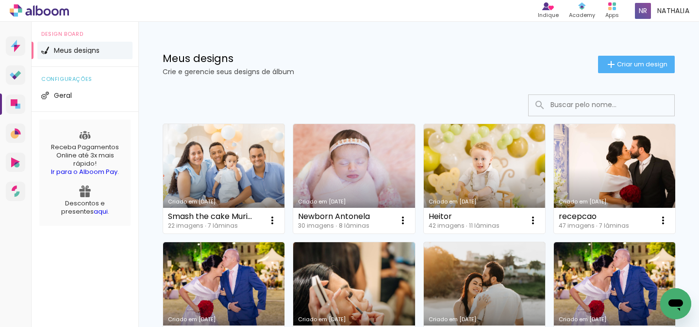
click at [256, 172] on link "Criado em [DATE]" at bounding box center [223, 179] width 121 height 110
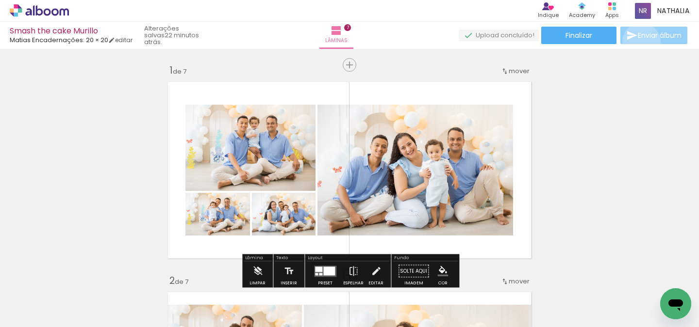
click at [638, 42] on paper-button "Enviar álbum" at bounding box center [653, 35] width 67 height 17
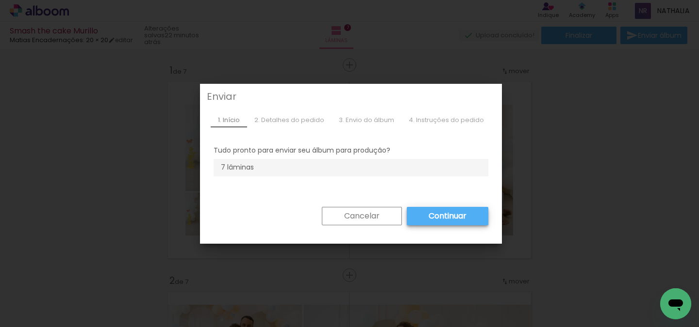
click at [380, 215] on paper-button "Cancelar" at bounding box center [362, 216] width 80 height 18
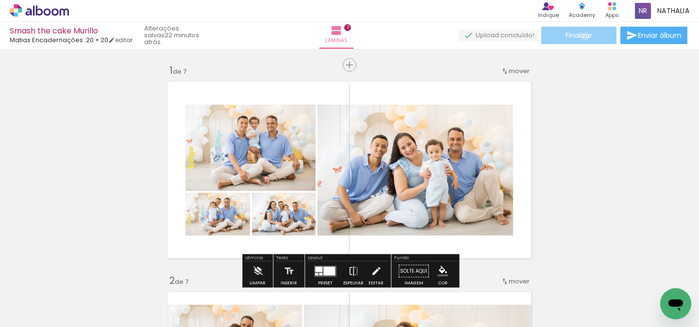
click at [581, 36] on span "Finalizar" at bounding box center [578, 35] width 27 height 7
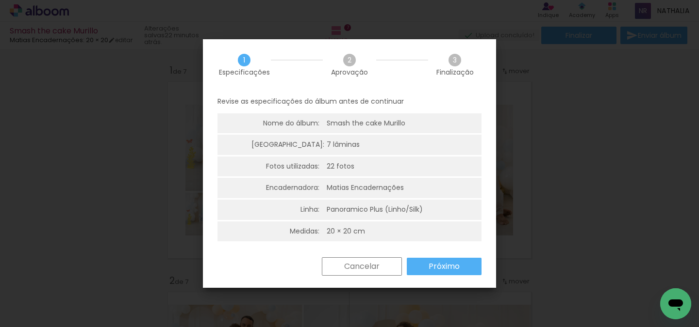
click at [447, 254] on div "Revise as especificações do álbum antes de continuar Nome do álbum: Smash the c…" at bounding box center [349, 173] width 293 height 167
click at [439, 271] on paper-button "Próximo" at bounding box center [443, 266] width 75 height 17
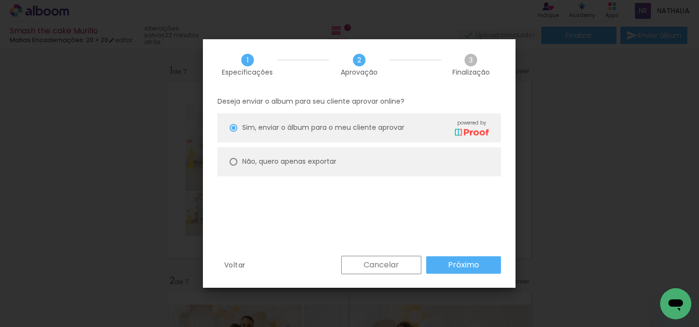
click at [482, 261] on paper-button "Próximo" at bounding box center [463, 265] width 75 height 17
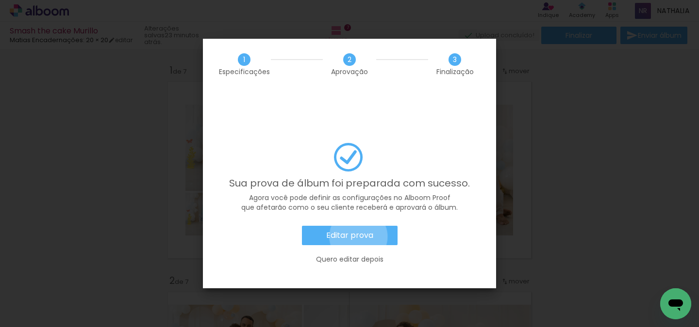
click at [0, 0] on slot "Editar prova" at bounding box center [0, 0] width 0 height 0
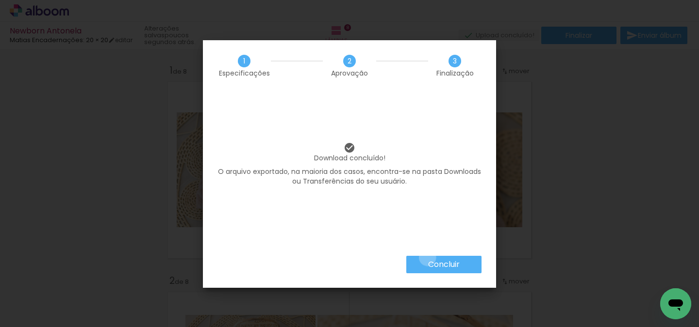
click at [426, 258] on paper-button "Concluir" at bounding box center [443, 264] width 75 height 17
